Goal: Information Seeking & Learning: Learn about a topic

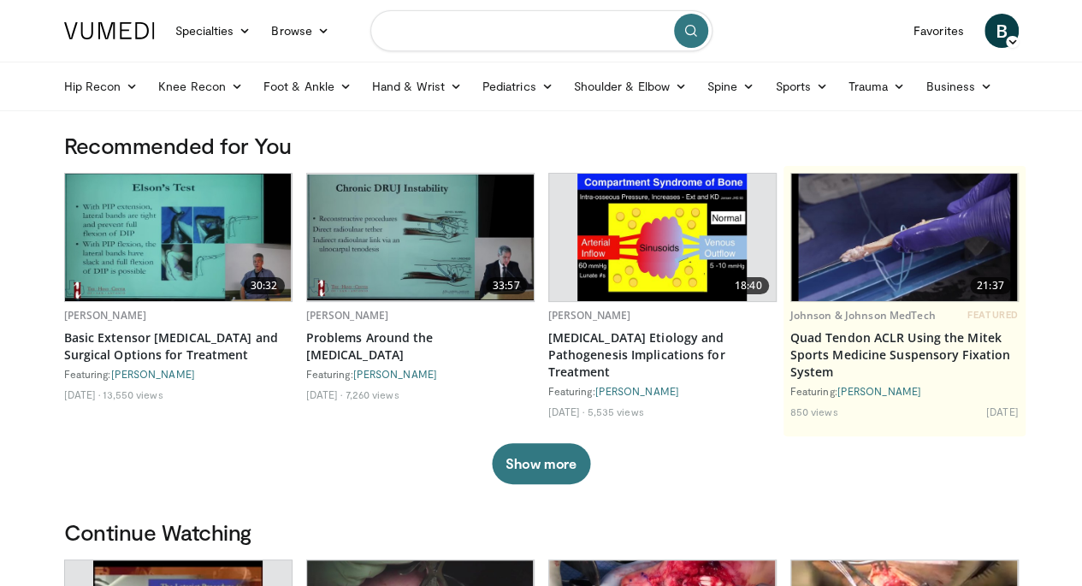
click at [470, 35] on input "Search topics, interventions" at bounding box center [541, 30] width 342 height 41
type input "*********"
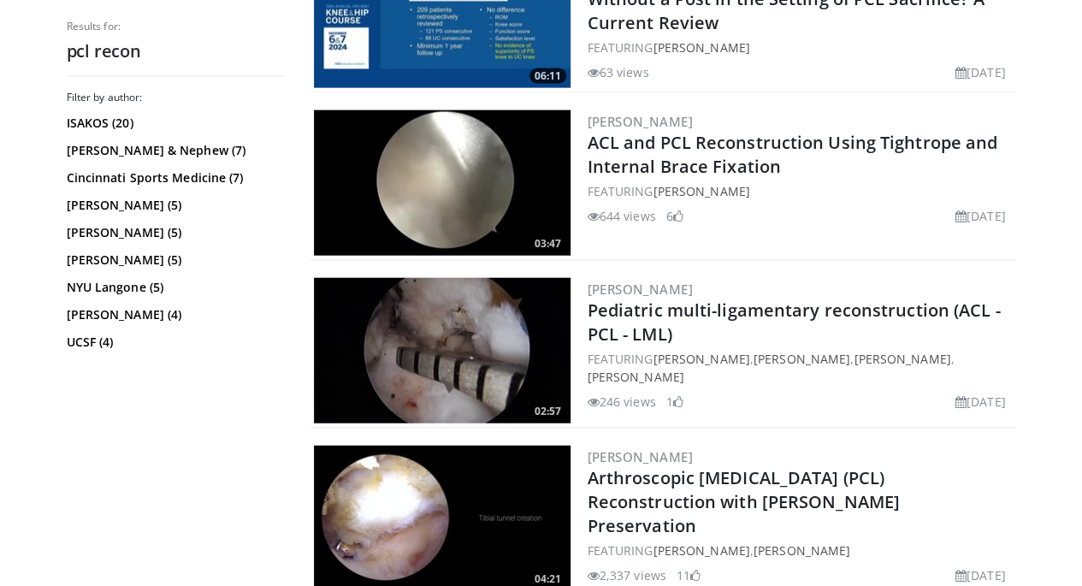
scroll to position [1919, 0]
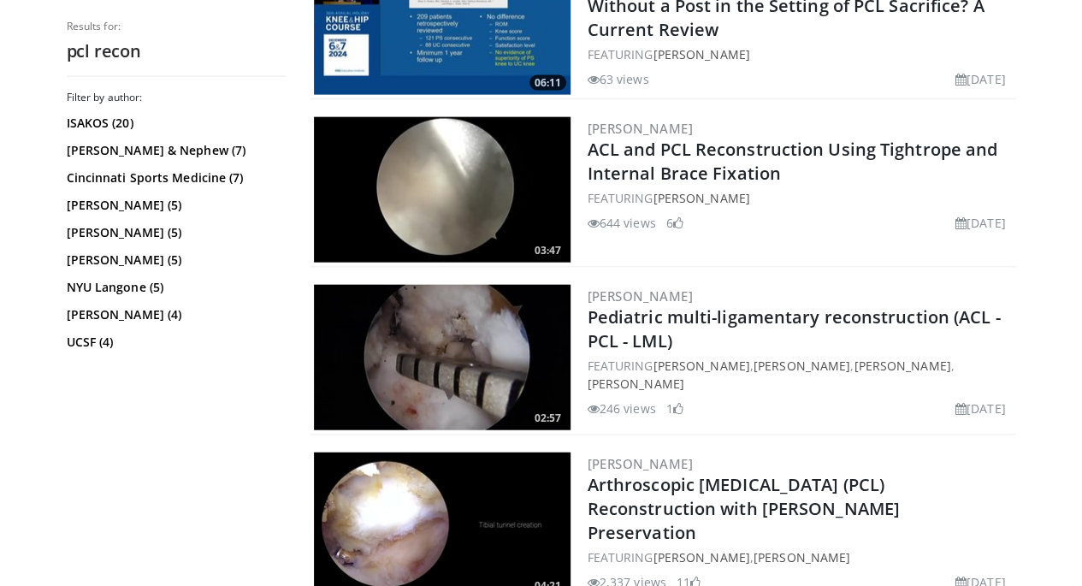
click at [441, 188] on img at bounding box center [442, 189] width 256 height 145
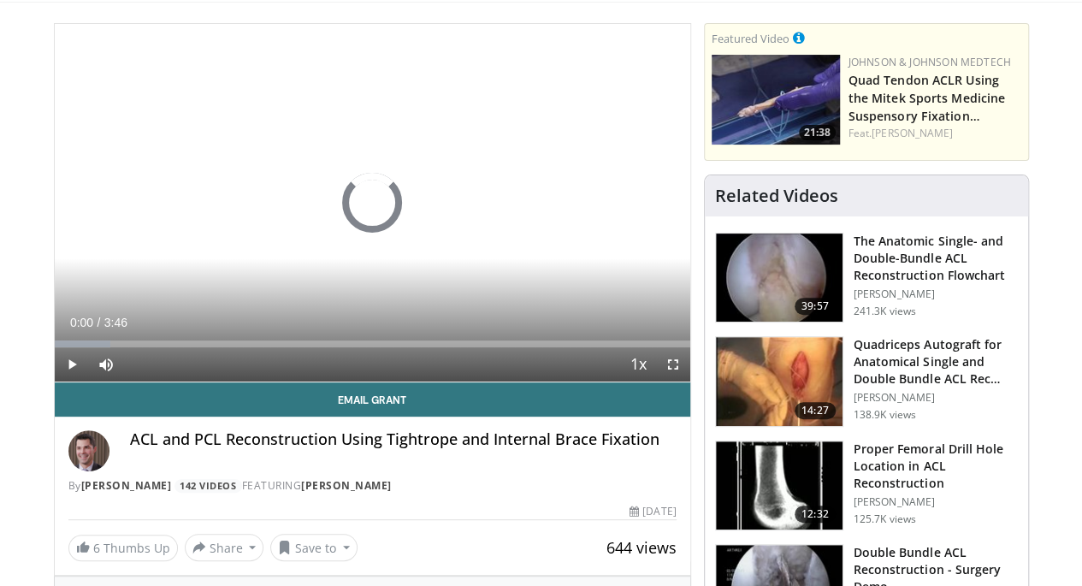
scroll to position [109, 0]
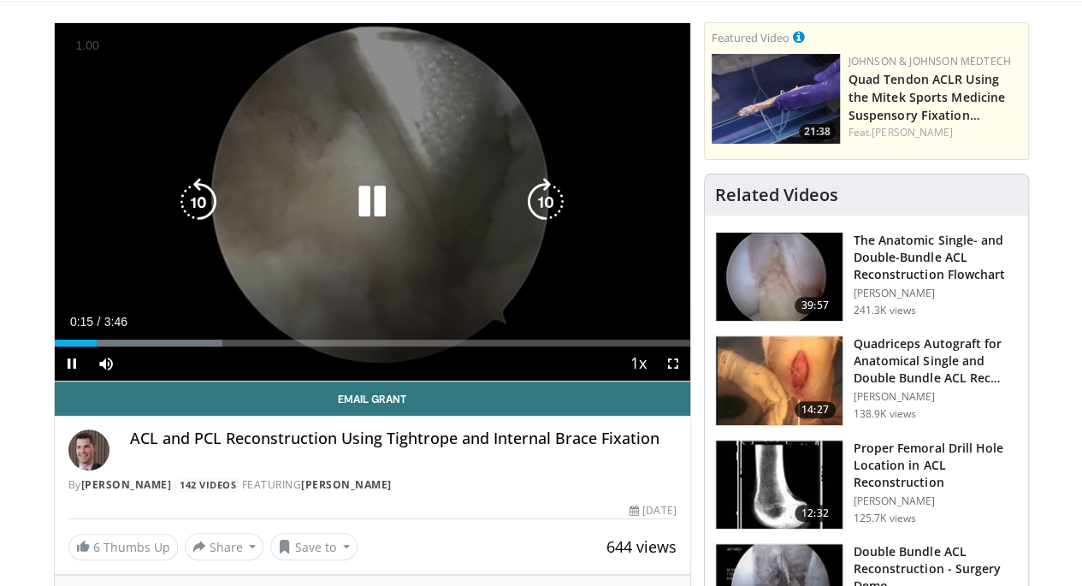
click at [369, 190] on div "10 seconds Tap to unmute" at bounding box center [372, 201] width 635 height 357
click at [360, 220] on icon "Video Player" at bounding box center [372, 202] width 48 height 48
drag, startPoint x: 679, startPoint y: 394, endPoint x: 679, endPoint y: 498, distance: 103.5
click at [679, 380] on span "Video Player" at bounding box center [673, 363] width 34 height 34
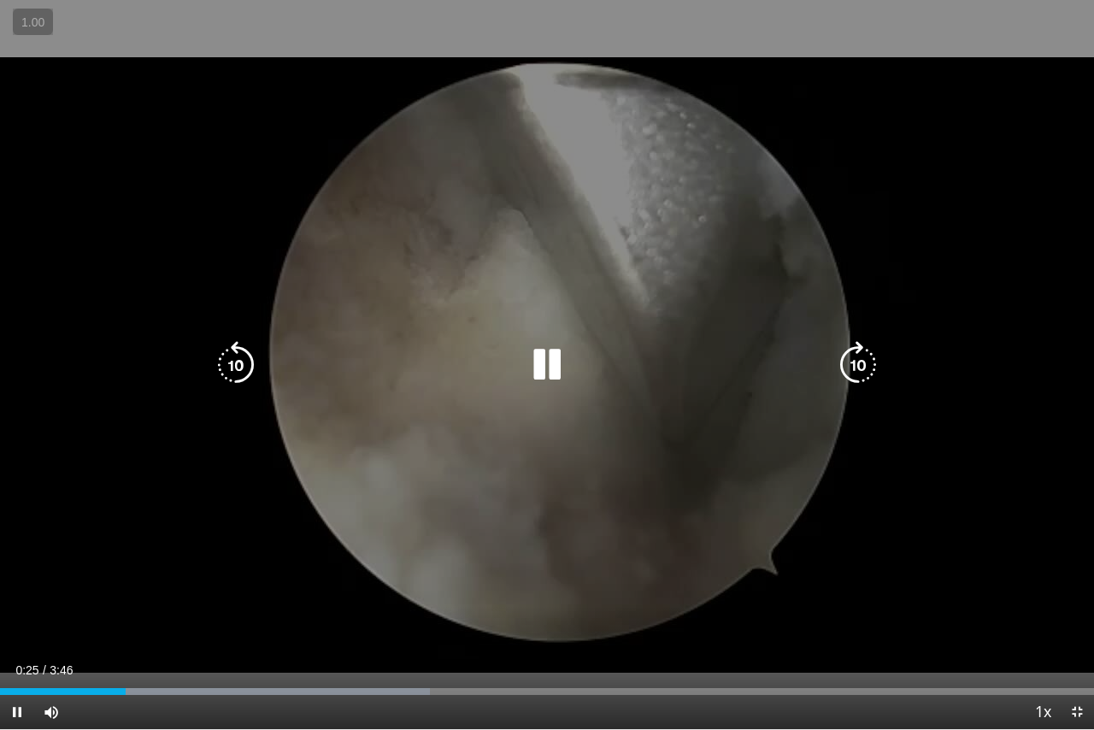
click at [545, 373] on icon "Video Player" at bounding box center [547, 365] width 48 height 48
click at [540, 363] on icon "Video Player" at bounding box center [547, 365] width 48 height 48
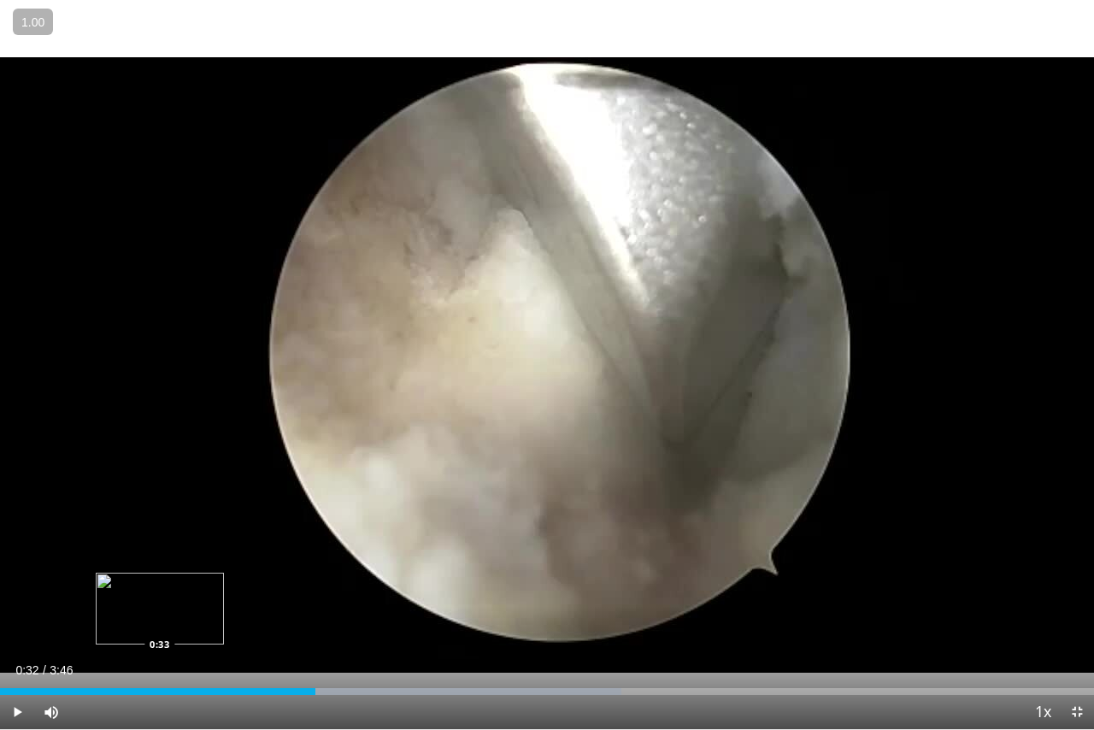
click at [159, 585] on div "Loaded : 56.81% 1:05 0:33" at bounding box center [547, 687] width 1094 height 16
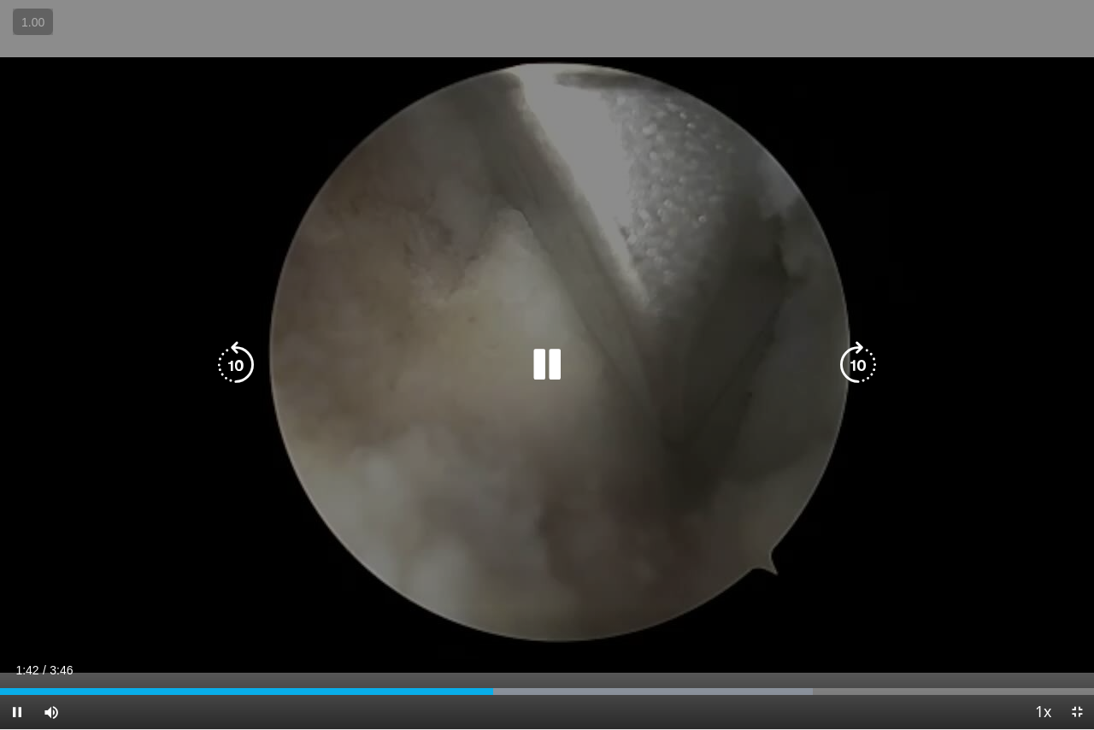
click at [561, 374] on icon "Video Player" at bounding box center [547, 365] width 48 height 48
click at [547, 357] on icon "Video Player" at bounding box center [547, 365] width 48 height 48
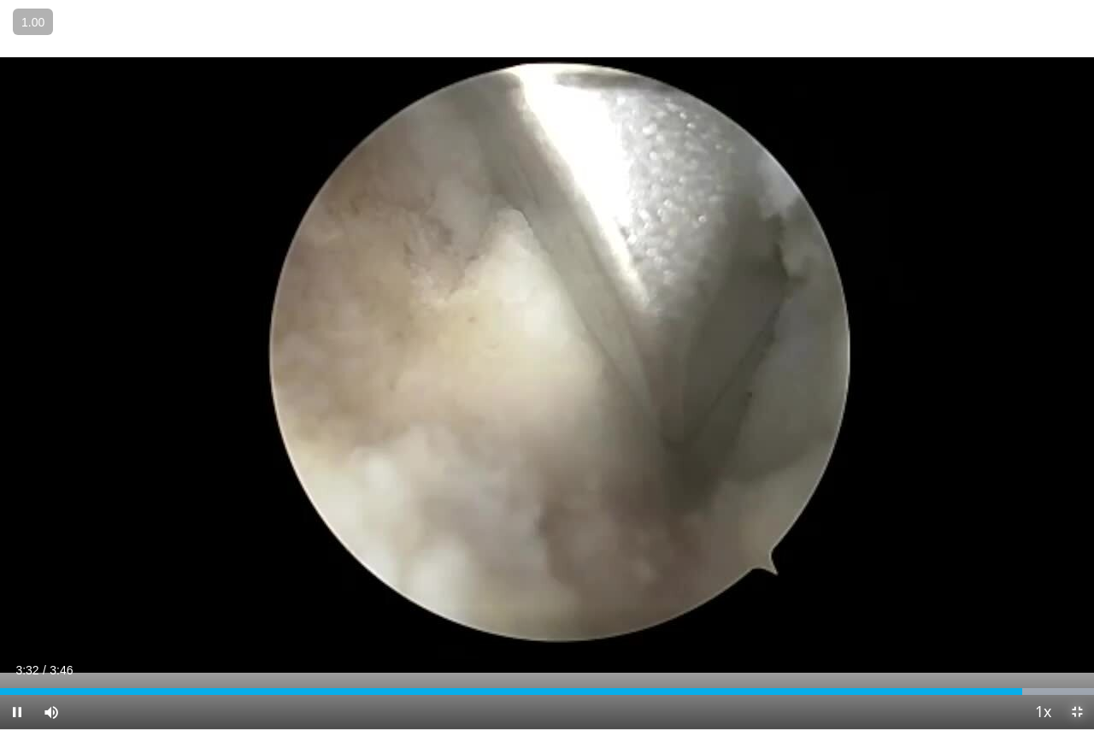
click at [1071, 585] on span "Video Player" at bounding box center [1077, 712] width 34 height 34
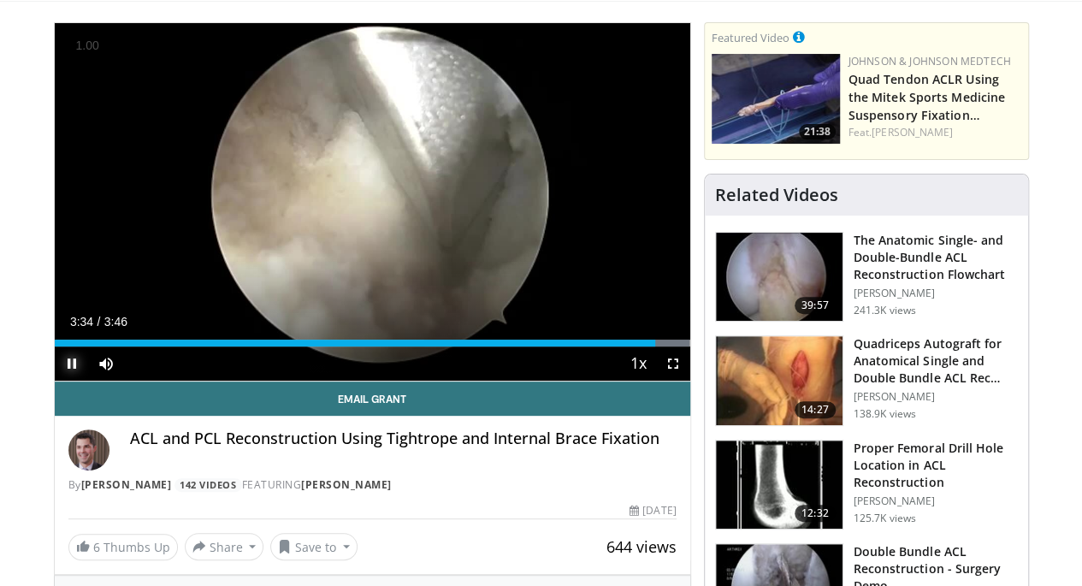
click at [55, 380] on span "Video Player" at bounding box center [72, 363] width 34 height 34
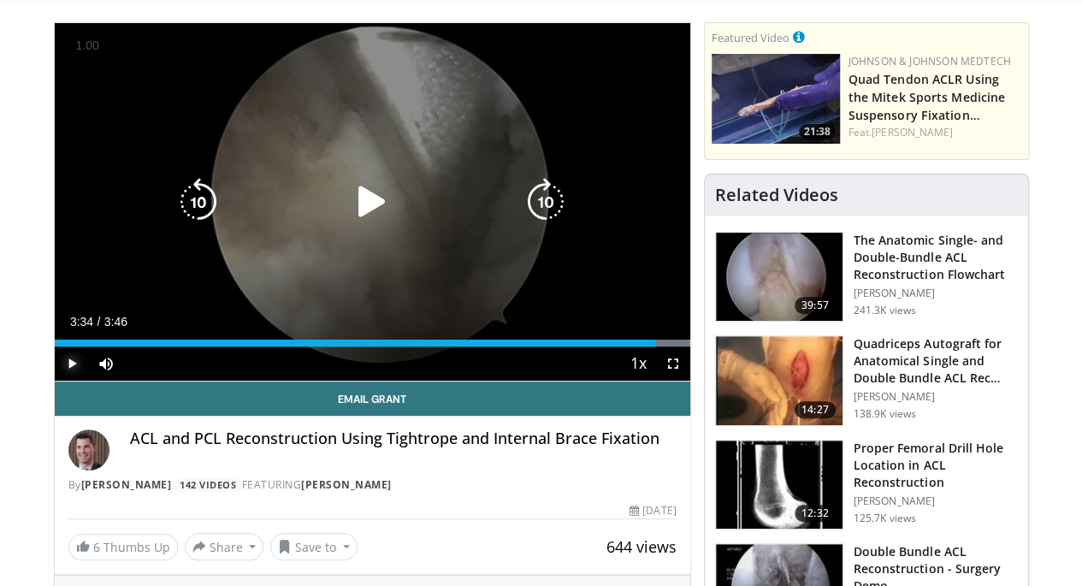
scroll to position [0, 0]
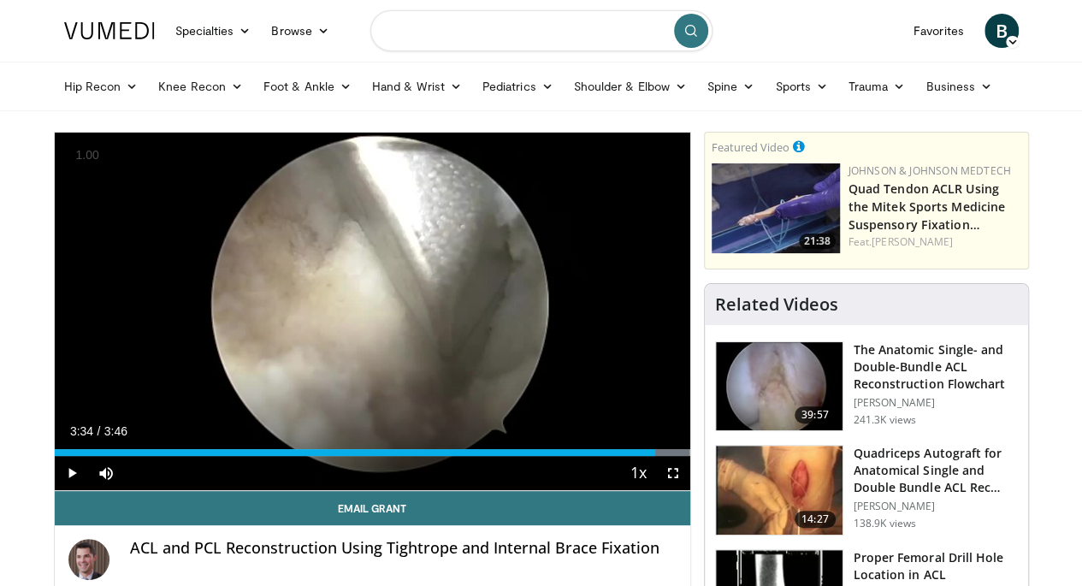
click at [477, 37] on input "Search topics, interventions" at bounding box center [541, 30] width 342 height 41
type input "*********"
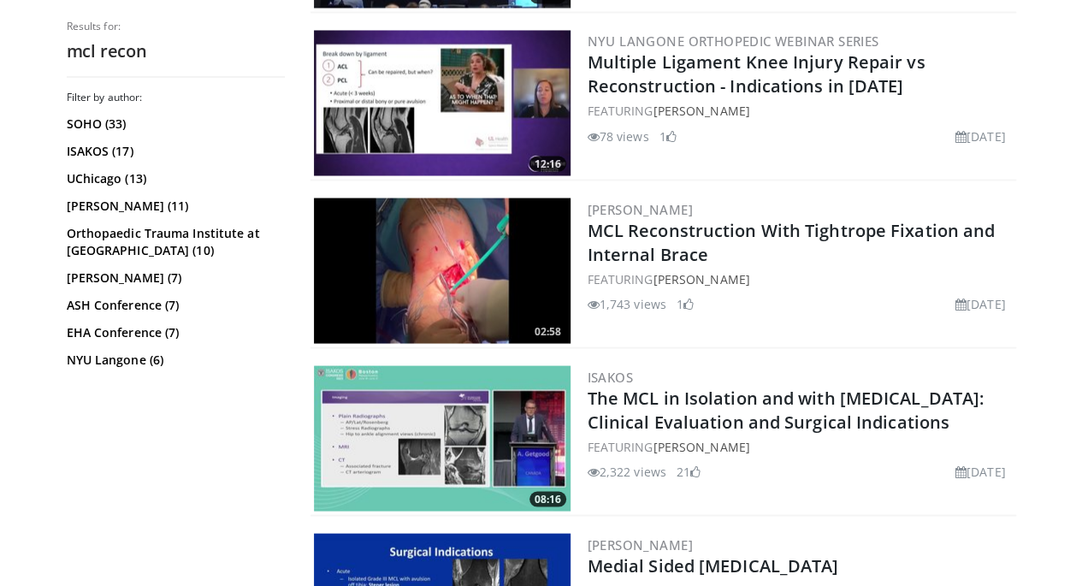
scroll to position [1505, 0]
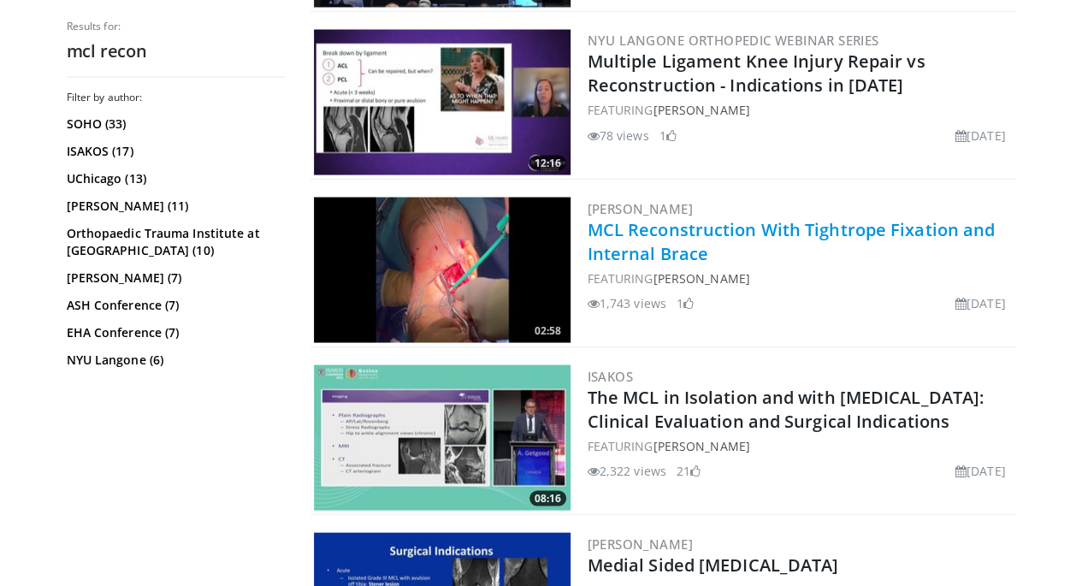
click at [602, 229] on link "MCL Reconstruction With Tightrope Fixation and Internal Brace" at bounding box center [791, 240] width 408 height 47
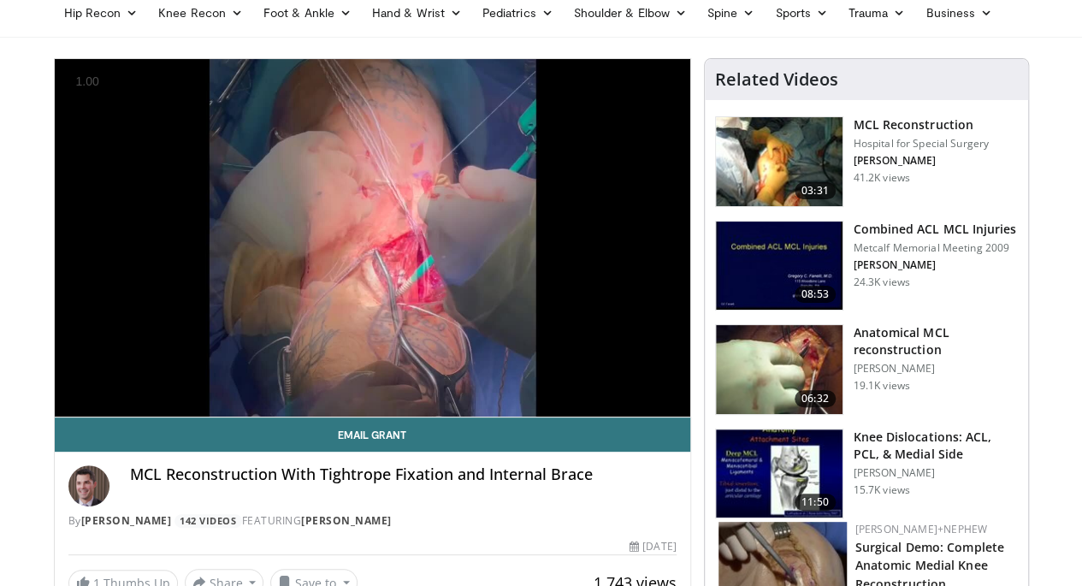
scroll to position [72, 0]
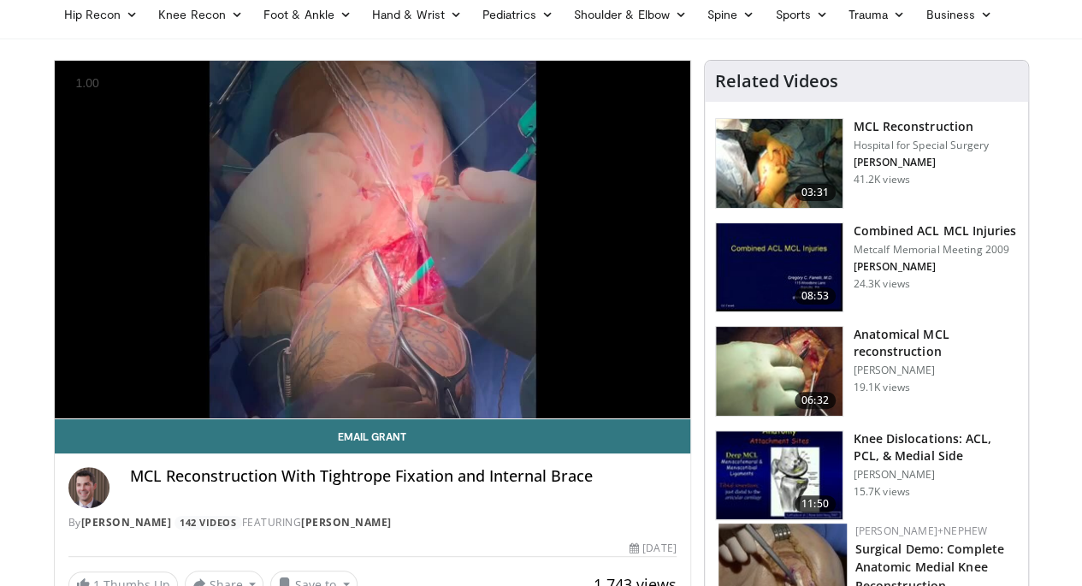
click at [821, 141] on img at bounding box center [779, 163] width 127 height 89
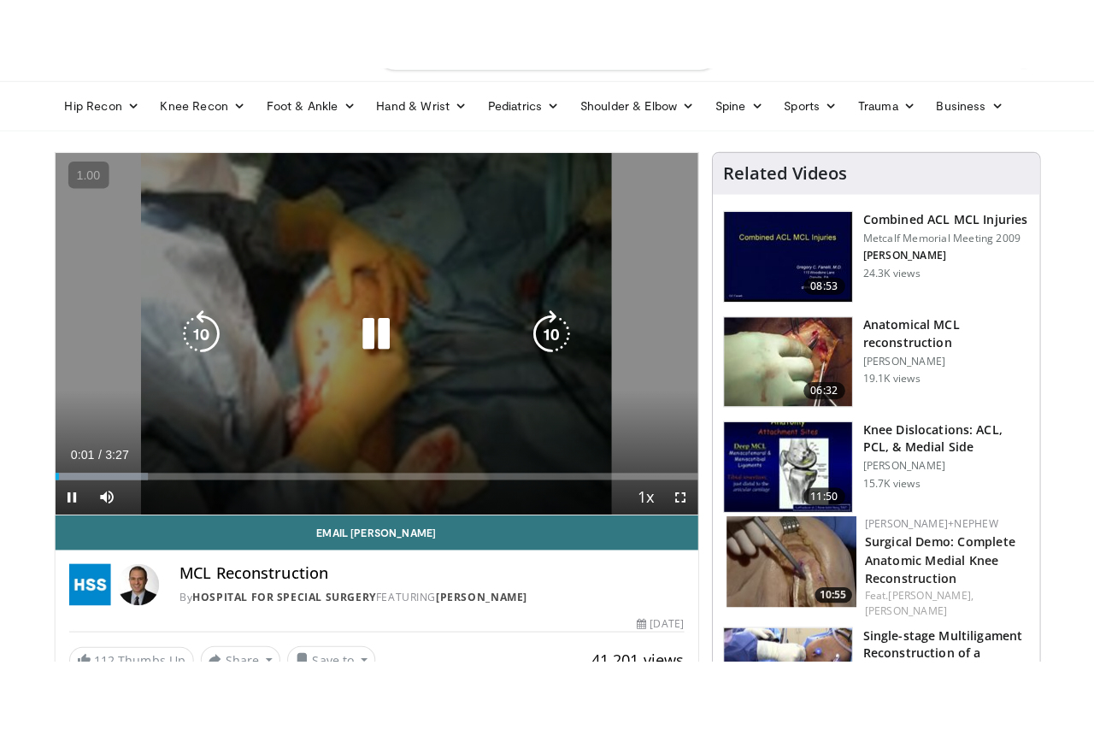
scroll to position [50, 0]
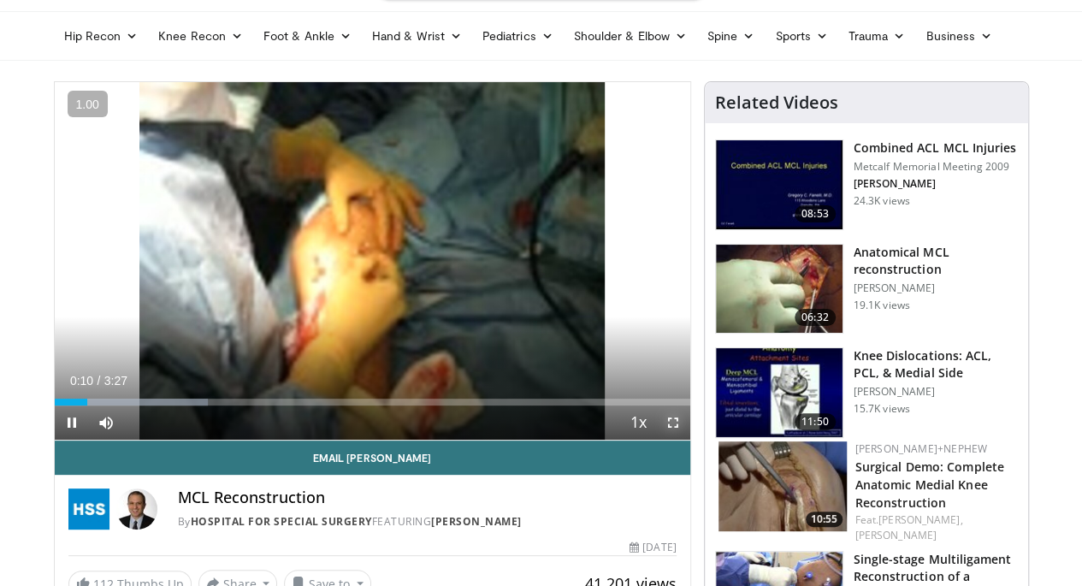
click at [687, 439] on span "Video Player" at bounding box center [673, 422] width 34 height 34
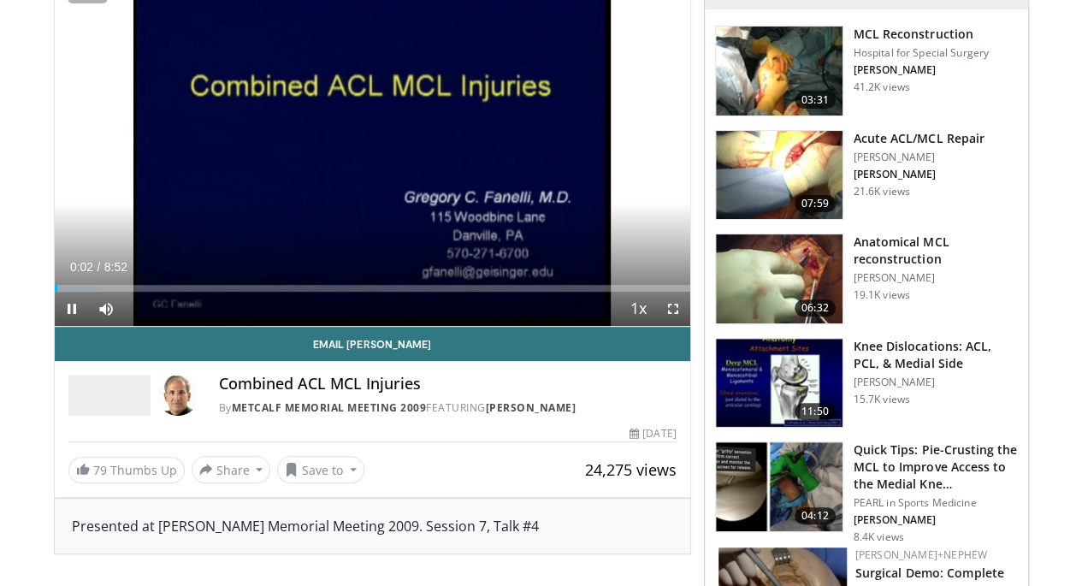
scroll to position [163, 0]
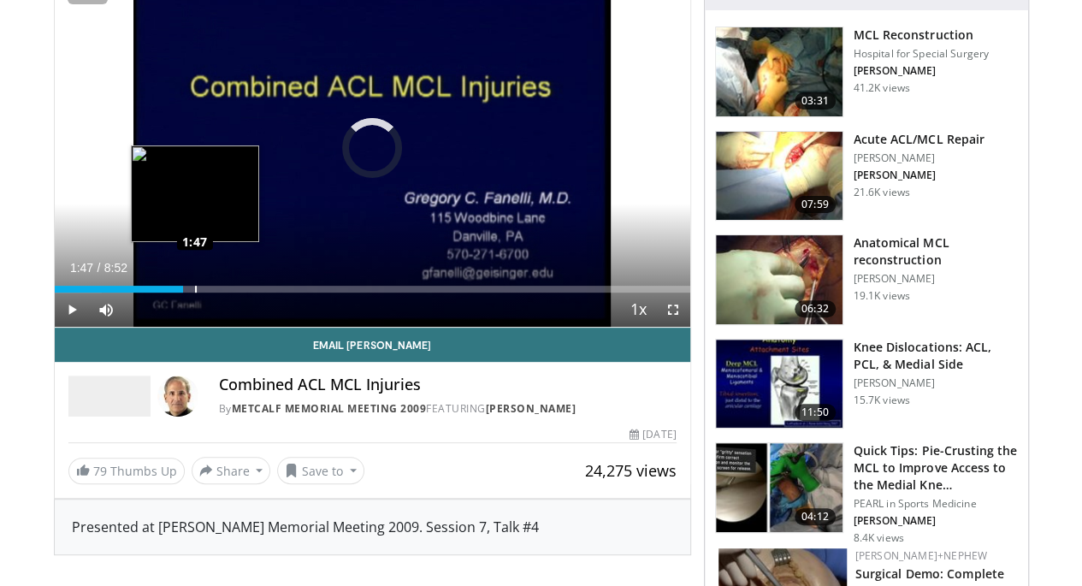
click at [150, 292] on div "Loaded : 7.42% 1:47 1:47" at bounding box center [372, 289] width 635 height 7
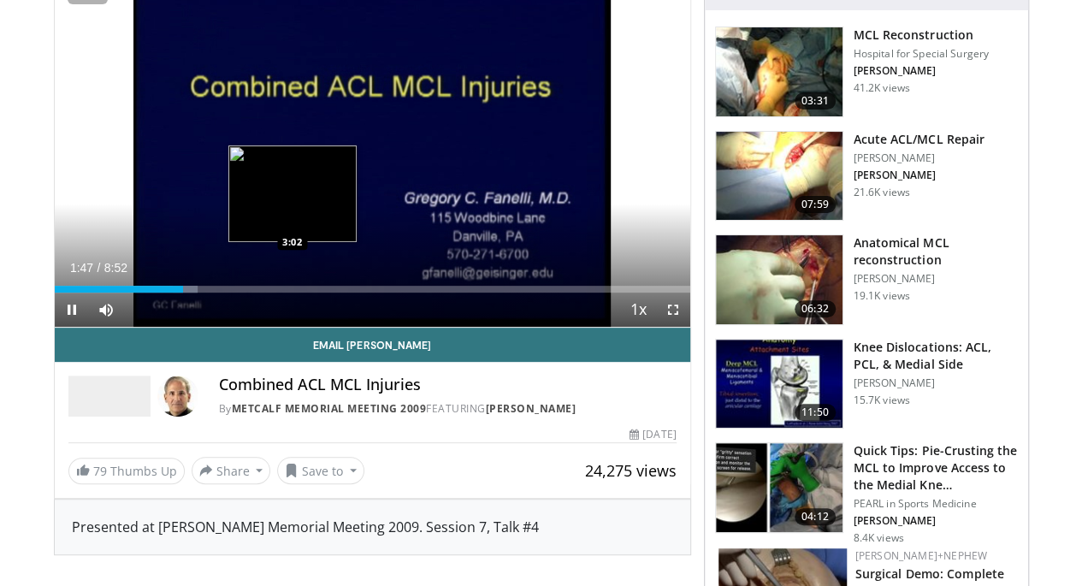
click at [249, 292] on div "Loaded : 22.52% 1:47 3:02" at bounding box center [372, 289] width 635 height 7
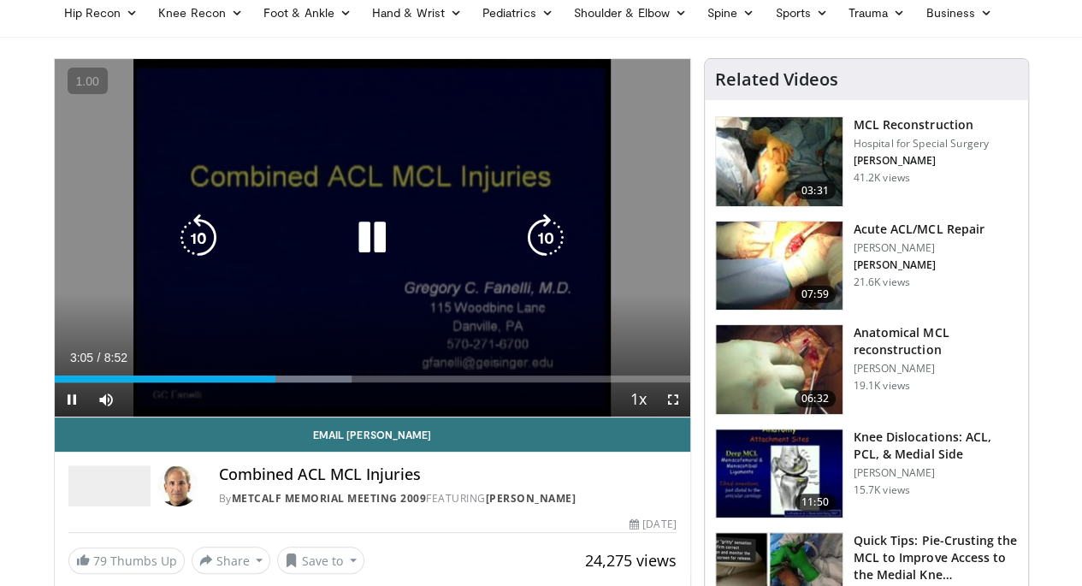
scroll to position [74, 0]
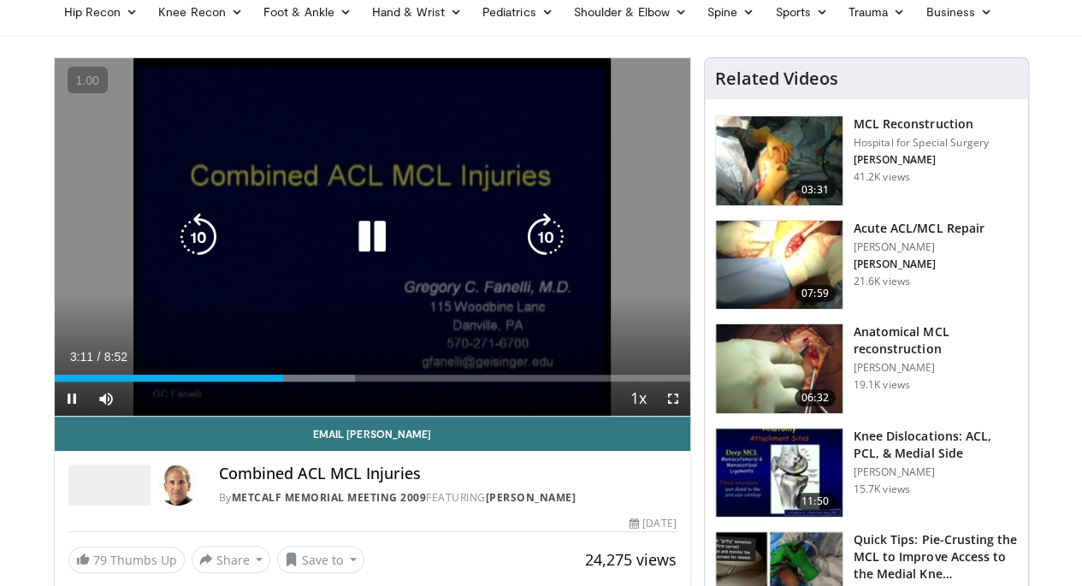
click at [369, 254] on icon "Video Player" at bounding box center [372, 237] width 48 height 48
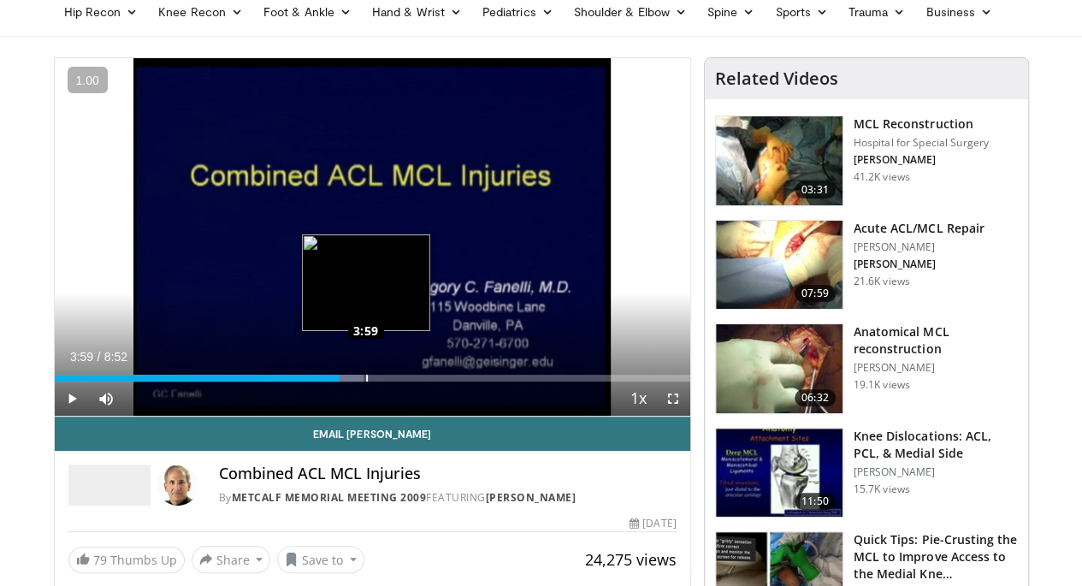
click at [322, 381] on div "Loaded : 48.65% 3:59 3:59" at bounding box center [372, 373] width 635 height 16
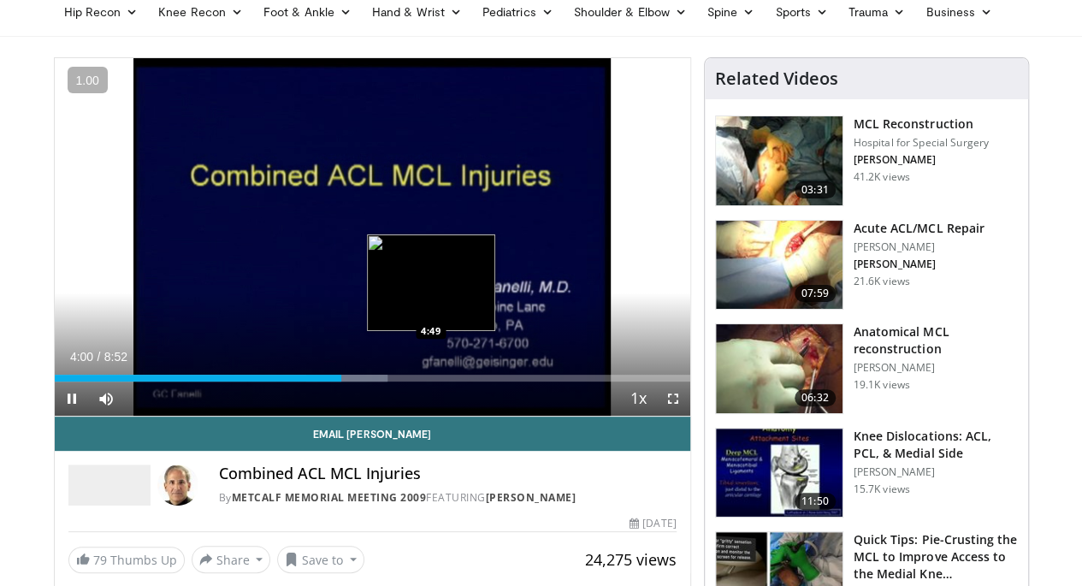
click at [387, 381] on div "Loaded : 52.40% 4:00 4:49" at bounding box center [372, 377] width 635 height 7
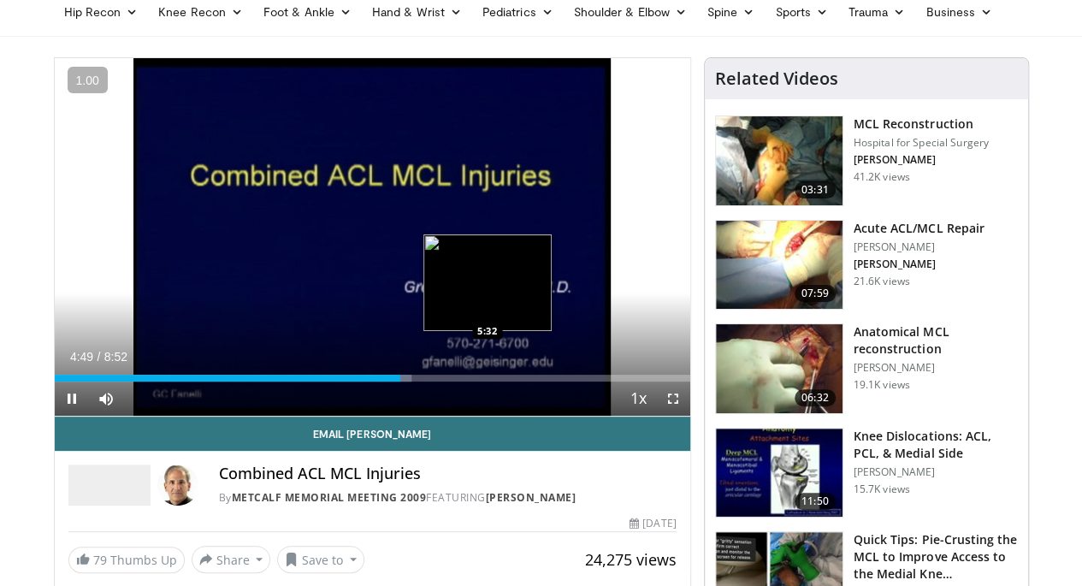
click at [445, 381] on div "Loaded : 56.14% 4:49 5:32" at bounding box center [372, 373] width 635 height 16
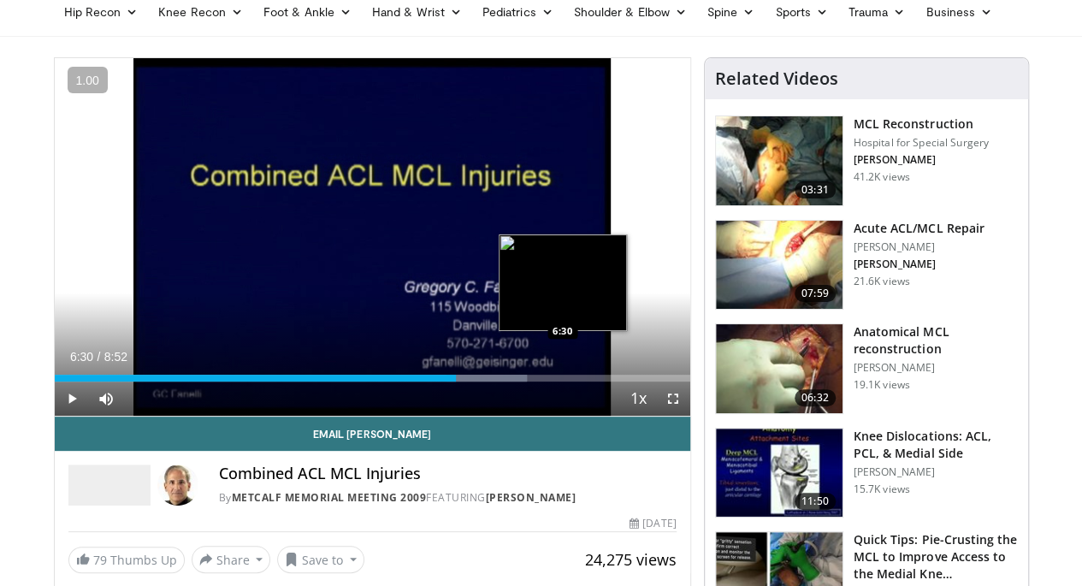
click at [518, 381] on div "Progress Bar" at bounding box center [486, 377] width 80 height 7
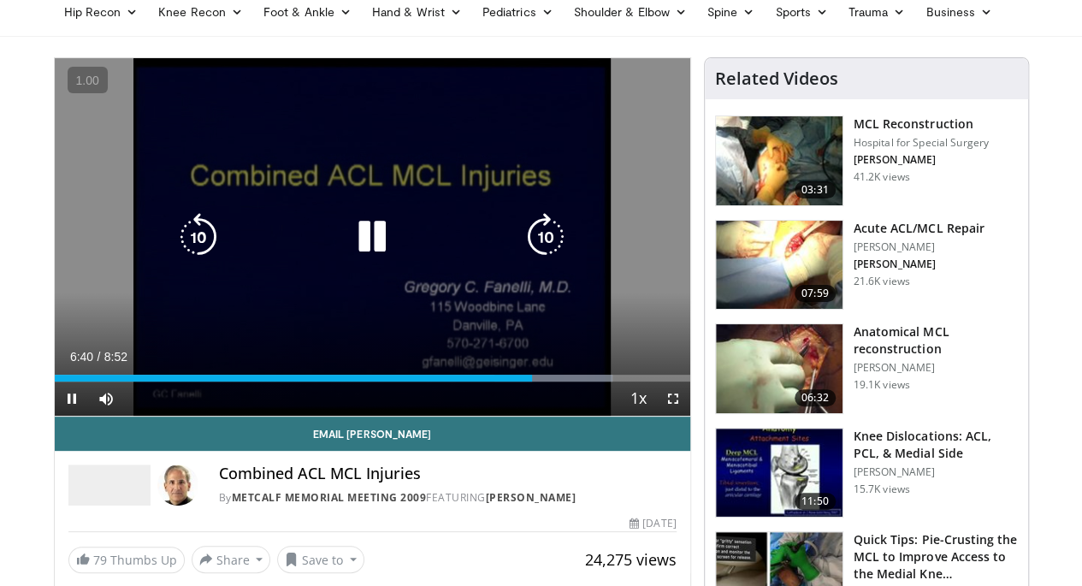
click at [364, 245] on icon "Video Player" at bounding box center [372, 237] width 48 height 48
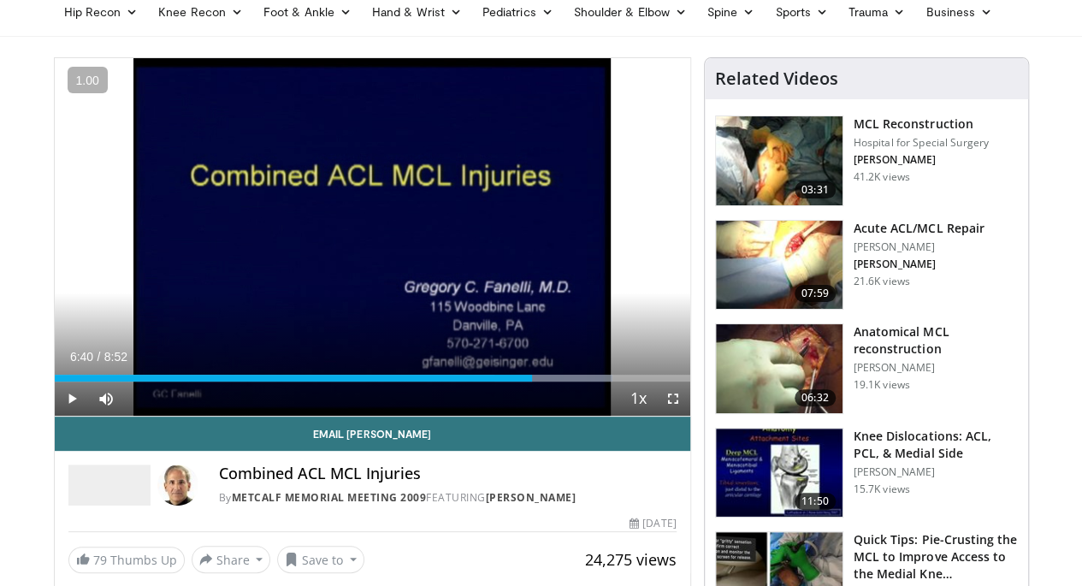
click at [786, 251] on img at bounding box center [779, 265] width 127 height 89
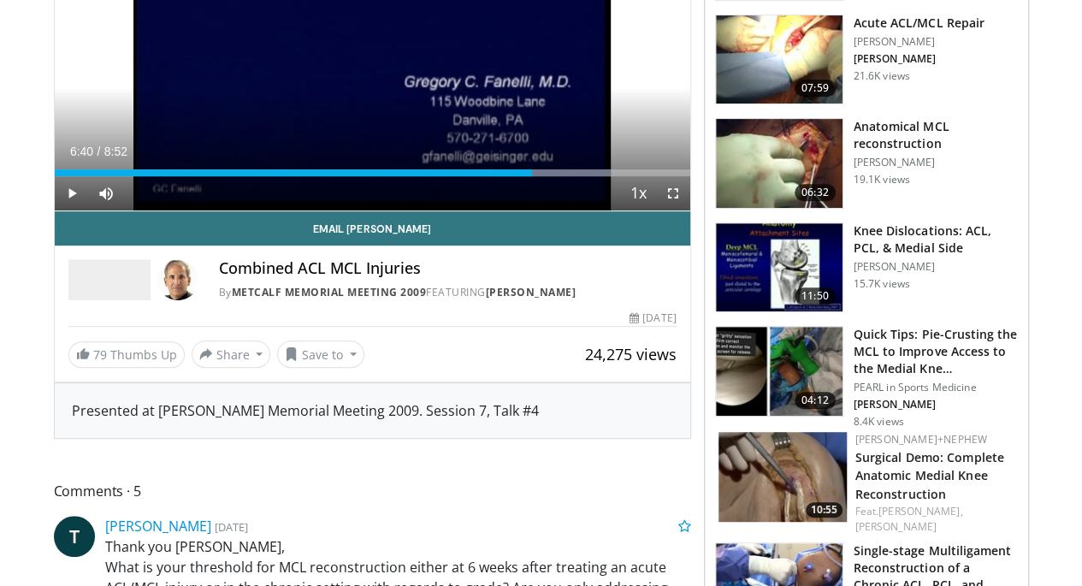
scroll to position [314, 0]
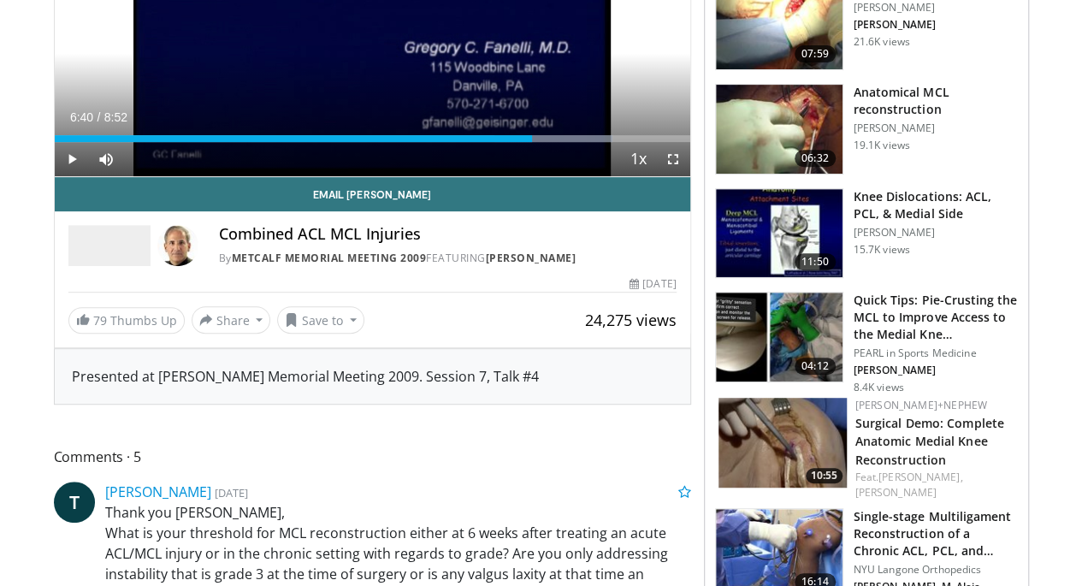
click at [819, 150] on span "06:32" at bounding box center [814, 158] width 41 height 17
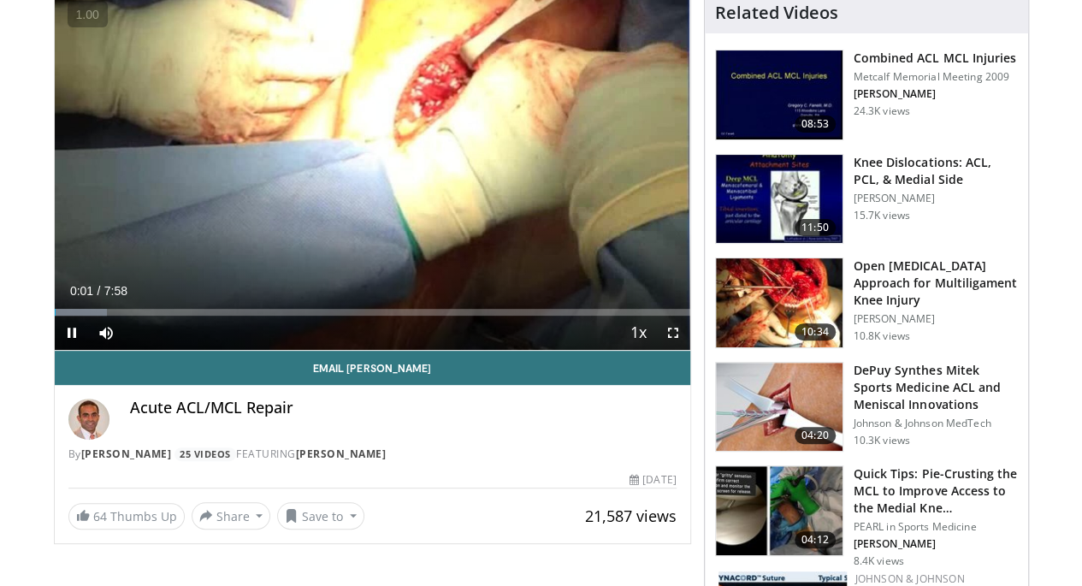
scroll to position [144, 0]
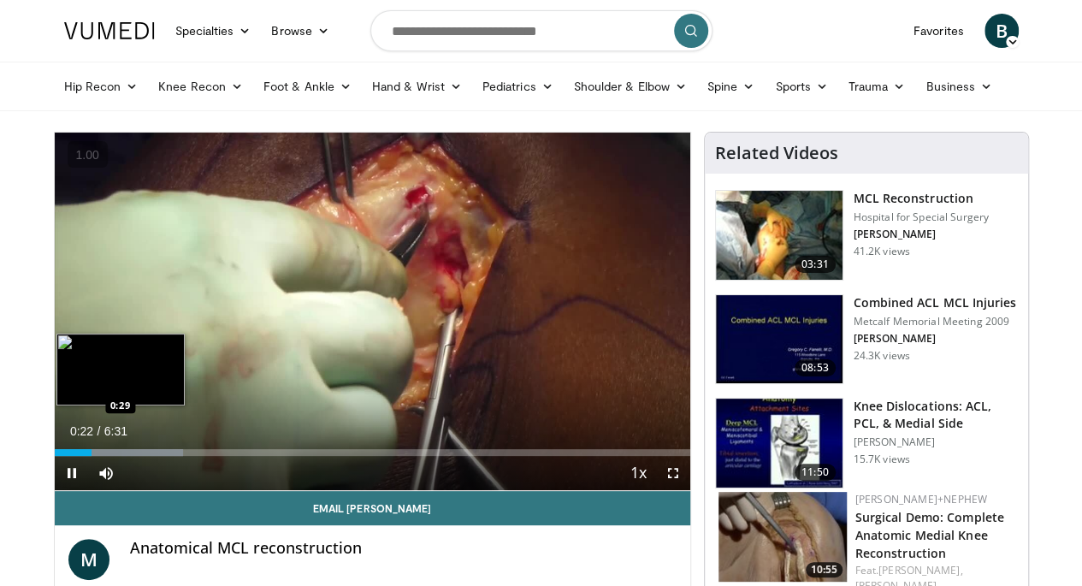
click at [63, 456] on div "Loaded : 20.27% 0:22 0:29" at bounding box center [372, 452] width 635 height 7
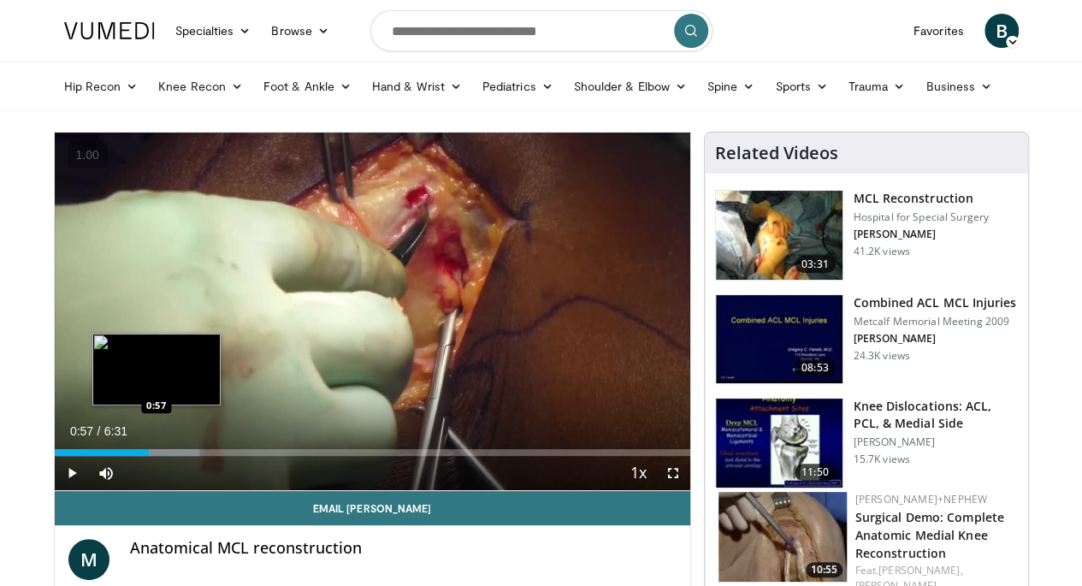
click at [156, 456] on div "Progress Bar" at bounding box center [157, 452] width 2 height 7
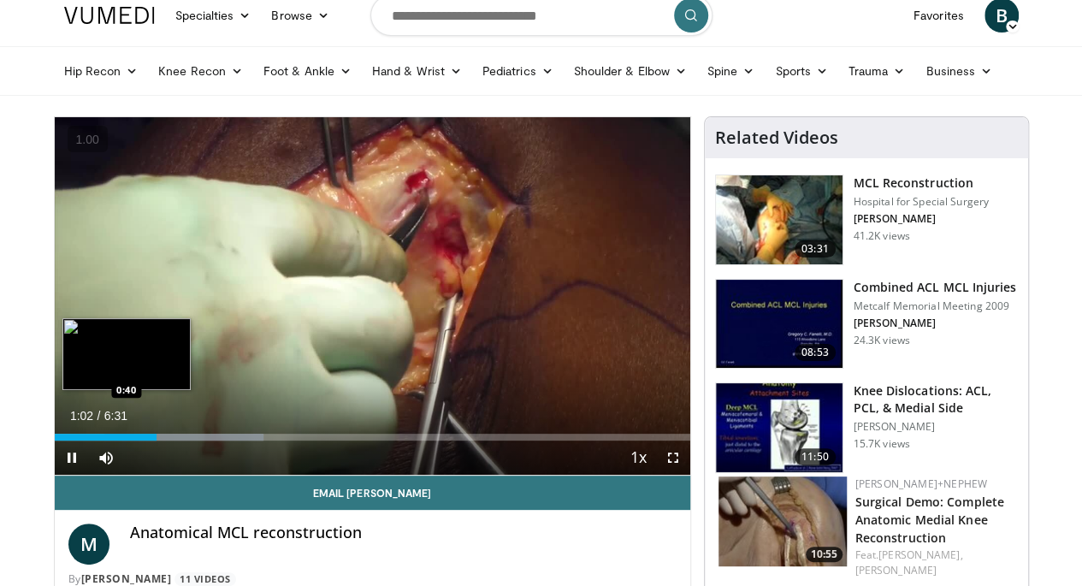
scroll to position [16, 0]
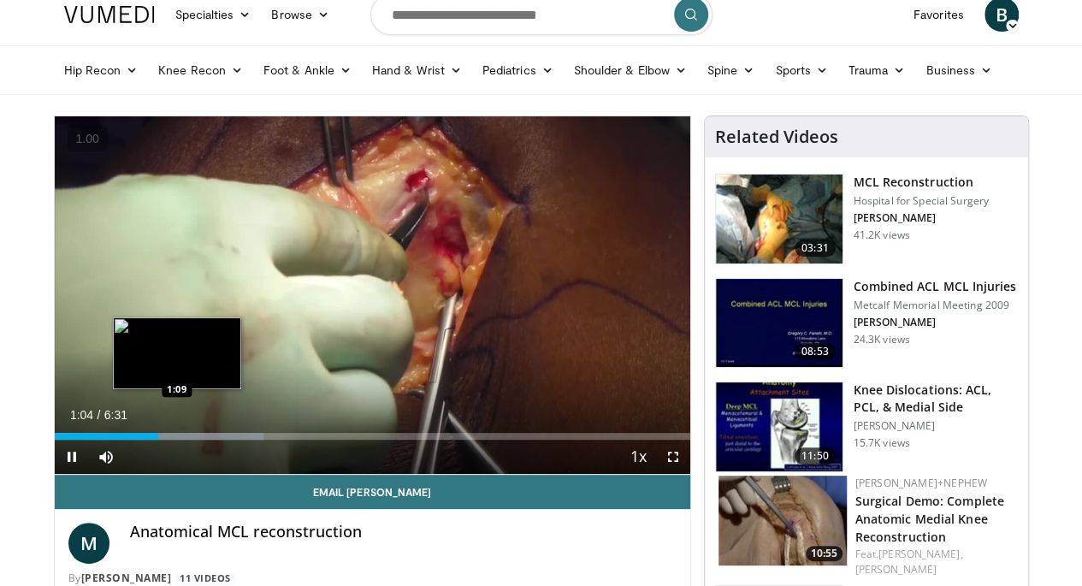
click at [135, 439] on div "Progress Bar" at bounding box center [183, 436] width 159 height 7
click at [156, 439] on div "Progress Bar" at bounding box center [193, 436] width 146 height 7
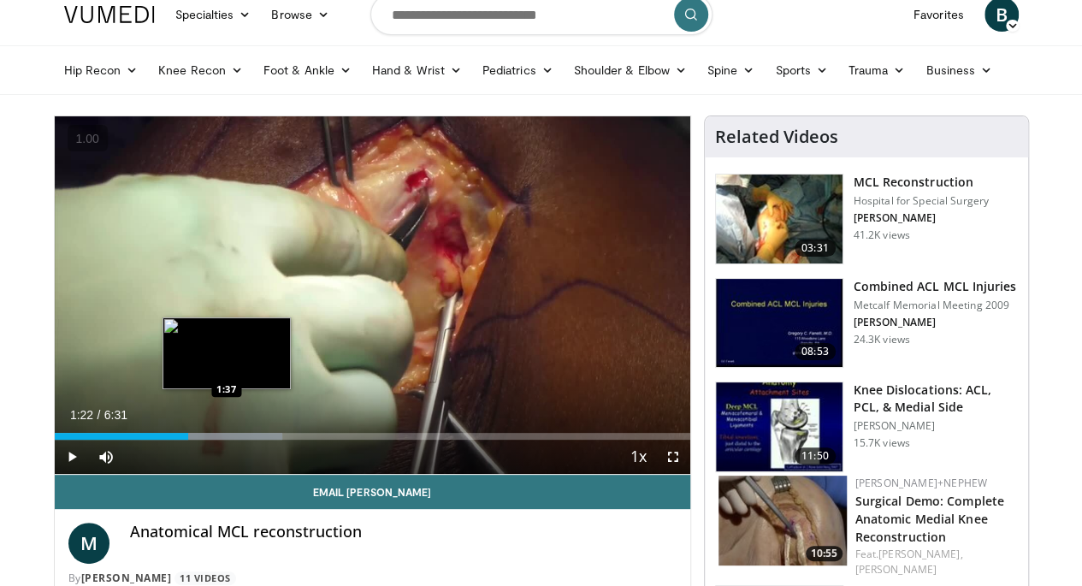
click at [183, 439] on div "Loaded : 35.83% 1:22 1:37" at bounding box center [372, 431] width 635 height 16
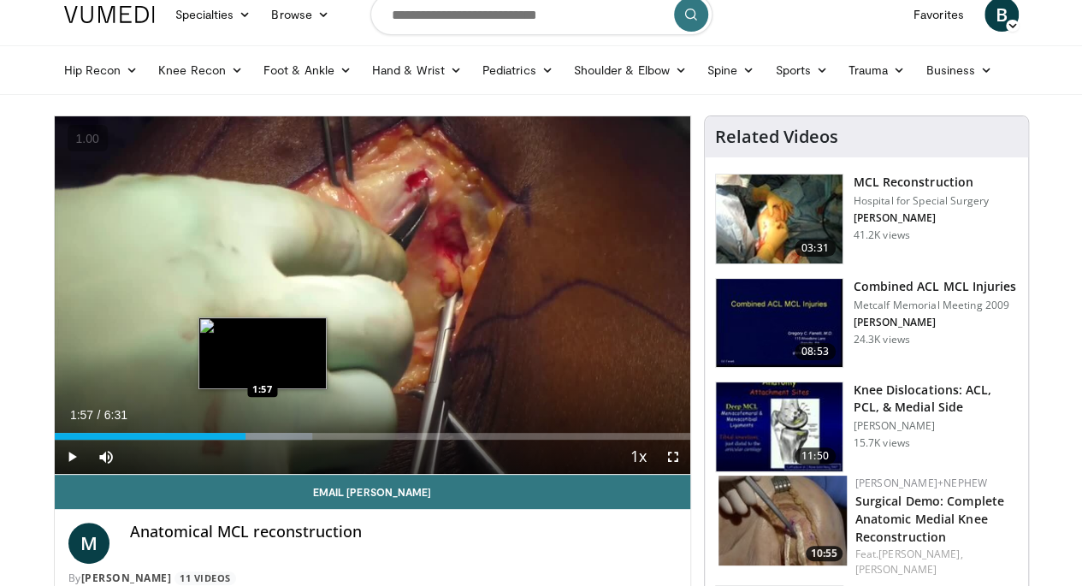
click at [219, 439] on div "Loaded : 40.56% 1:57 1:57" at bounding box center [372, 436] width 635 height 7
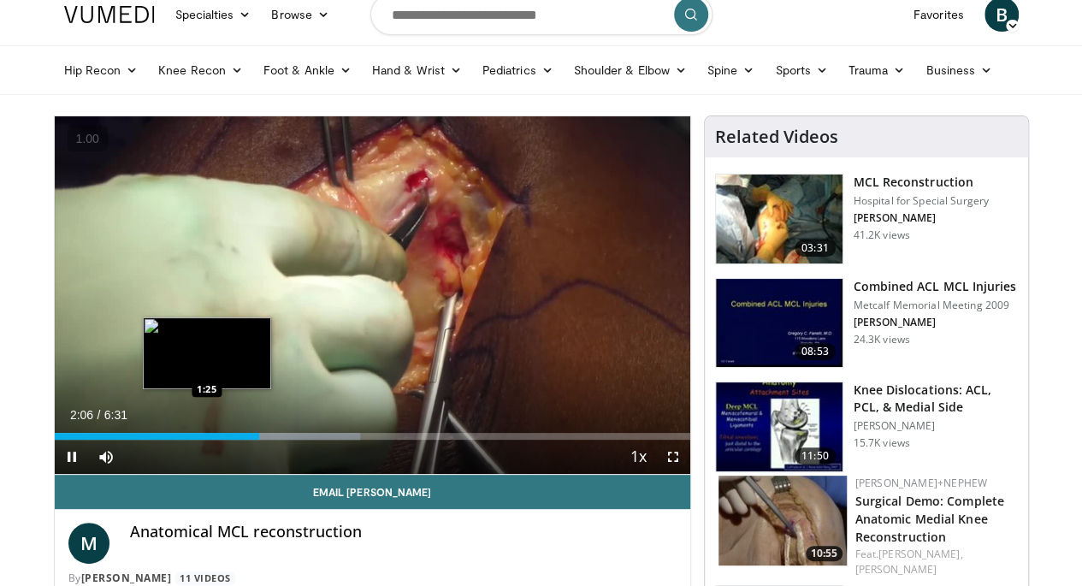
click at [164, 439] on div "Loaded : 48.17% 2:06 1:25" at bounding box center [372, 431] width 635 height 16
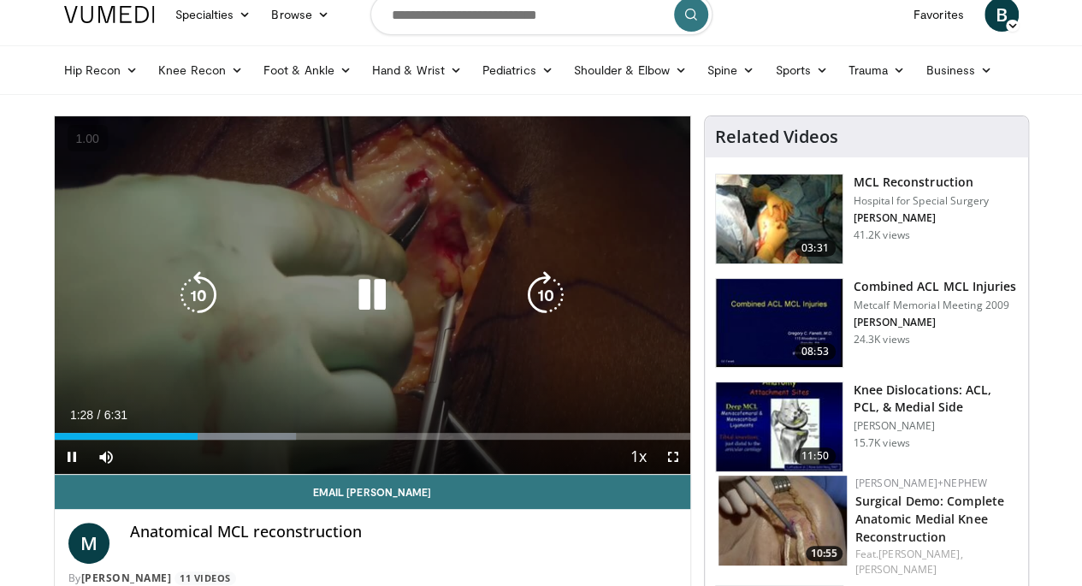
click at [352, 314] on icon "Video Player" at bounding box center [372, 295] width 48 height 48
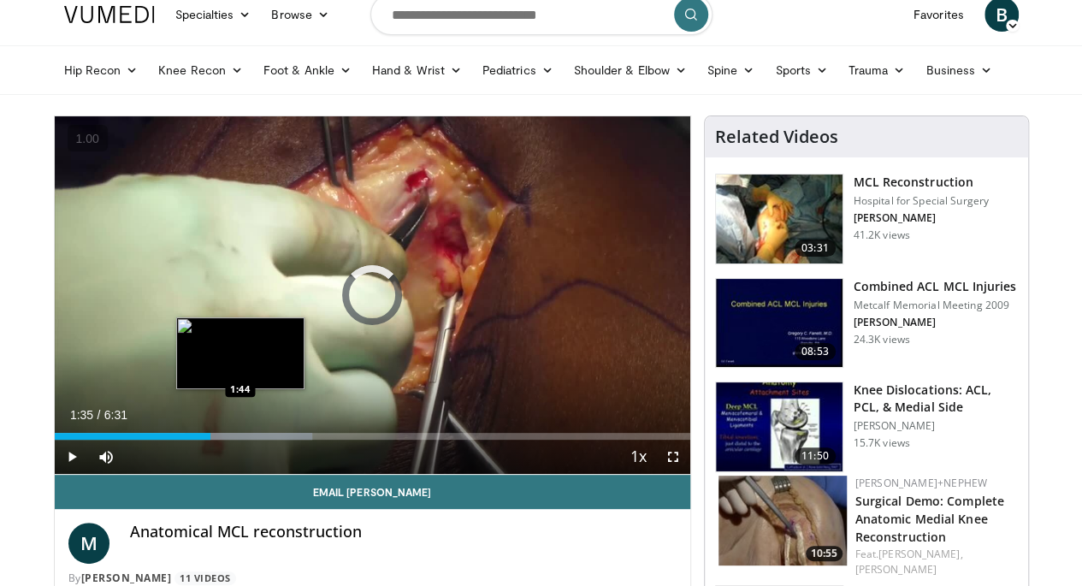
click at [197, 439] on div "Loaded : 40.56% 1:36 1:44" at bounding box center [372, 436] width 635 height 7
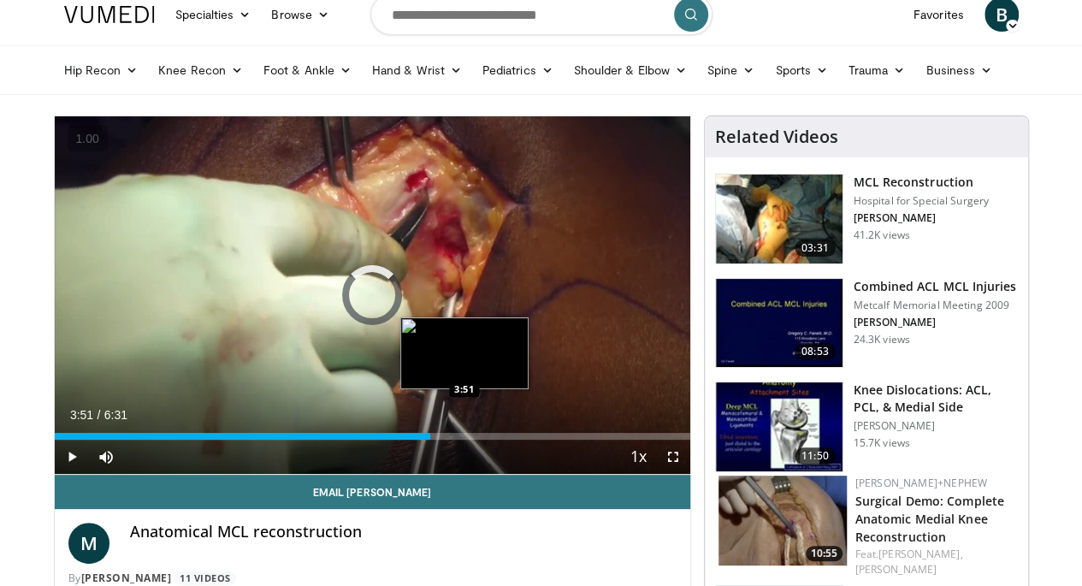
click at [421, 439] on div "Loaded : 0.00% 3:51 3:51" at bounding box center [372, 431] width 635 height 16
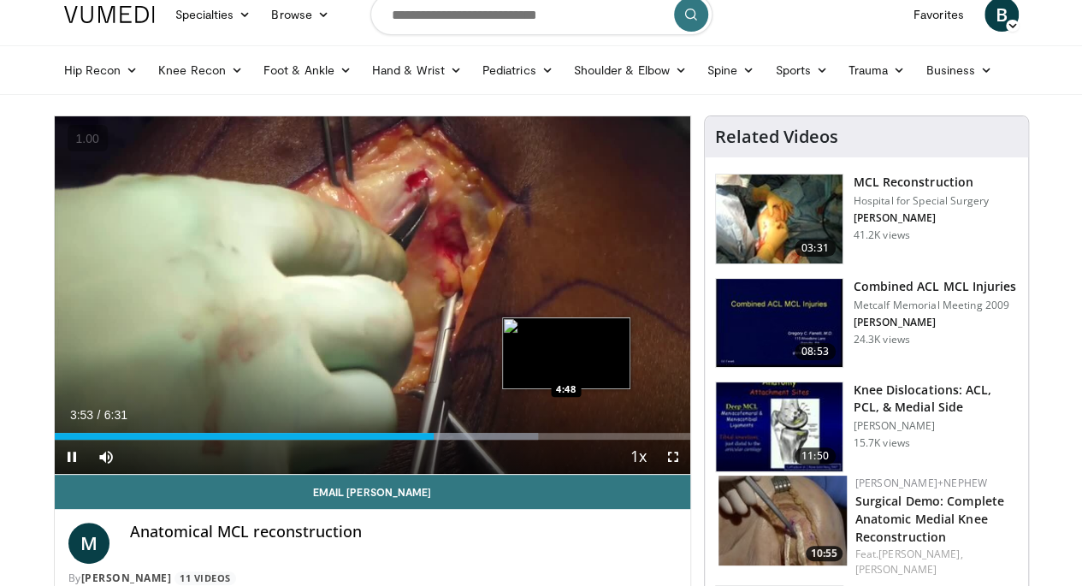
click at [522, 439] on div "Loaded : 76.06% 3:53 4:48" at bounding box center [372, 431] width 635 height 16
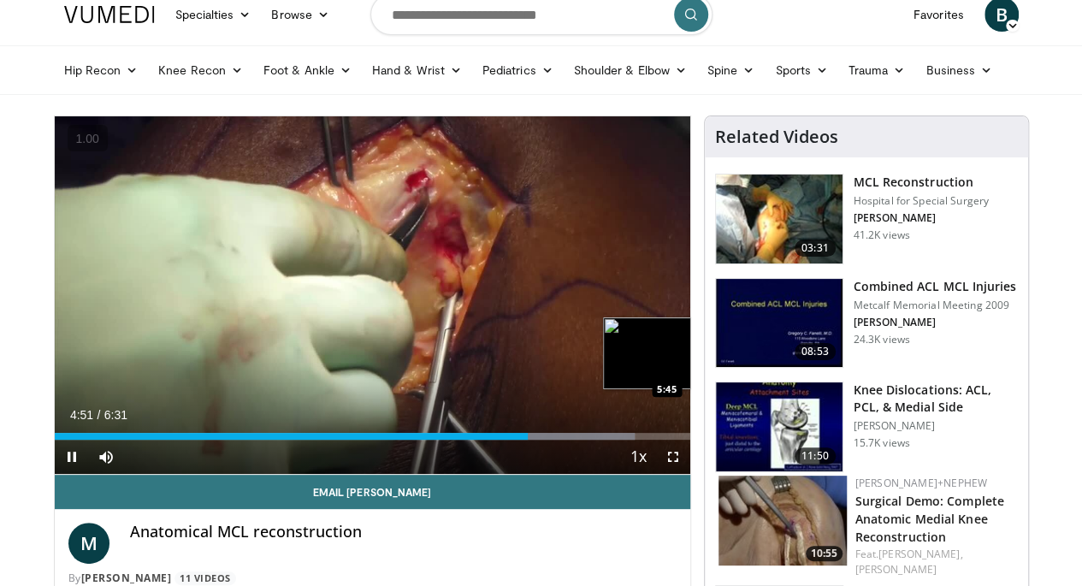
click at [624, 439] on div "Progress Bar" at bounding box center [557, 436] width 156 height 7
